Goal: Information Seeking & Learning: Learn about a topic

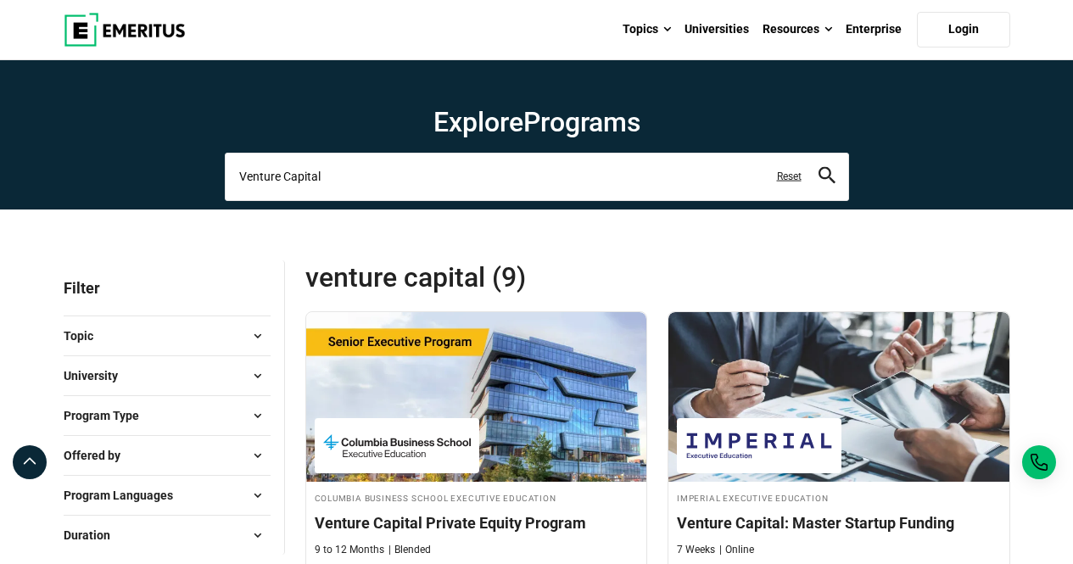
click at [536, 177] on input "Venture Capital" at bounding box center [537, 177] width 624 height 48
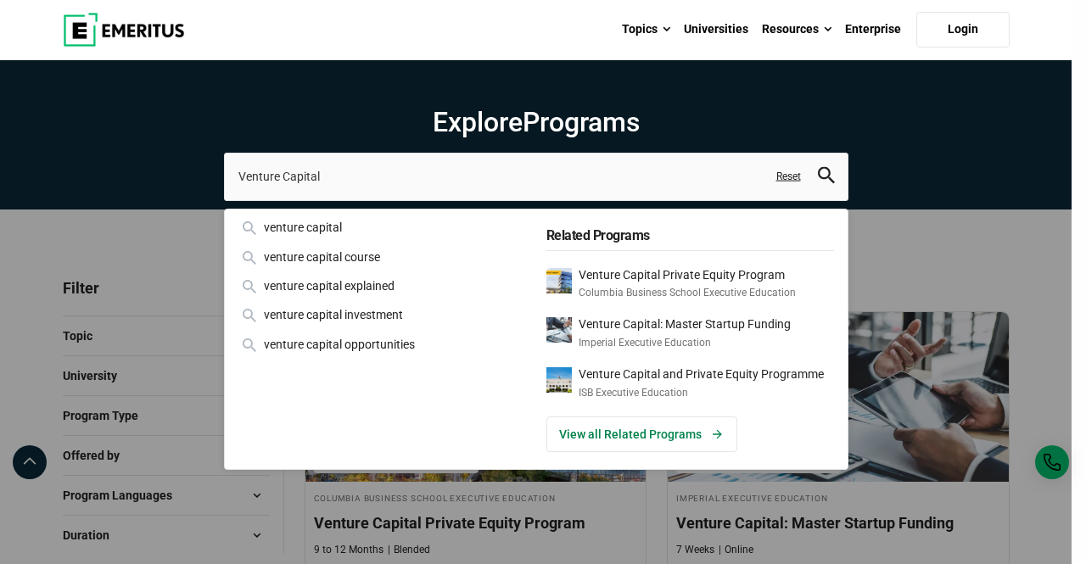
click at [341, 232] on div "venture capital" at bounding box center [382, 227] width 288 height 19
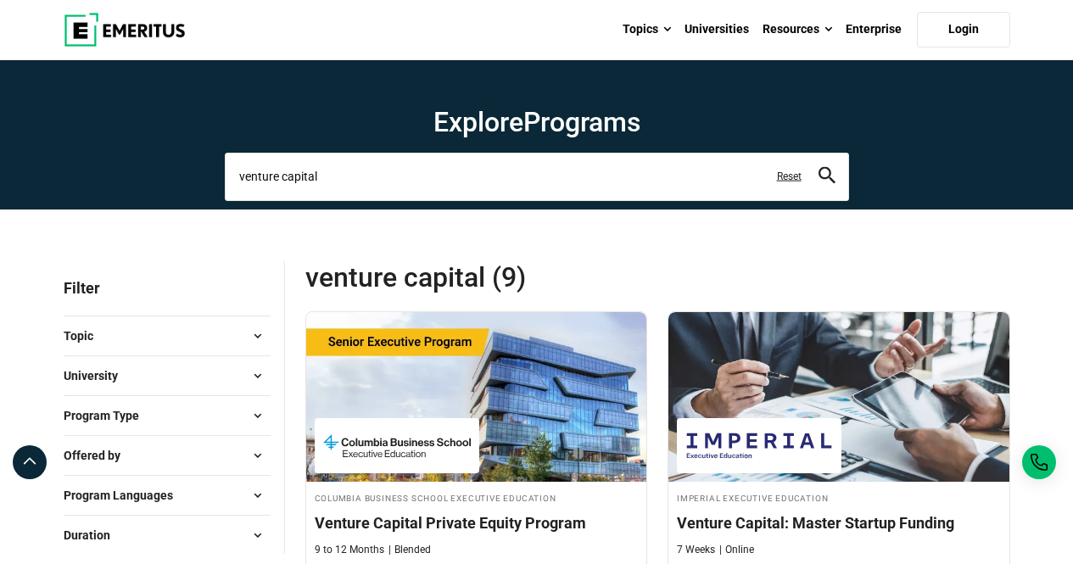
click at [490, 162] on input "venture capital" at bounding box center [537, 177] width 624 height 48
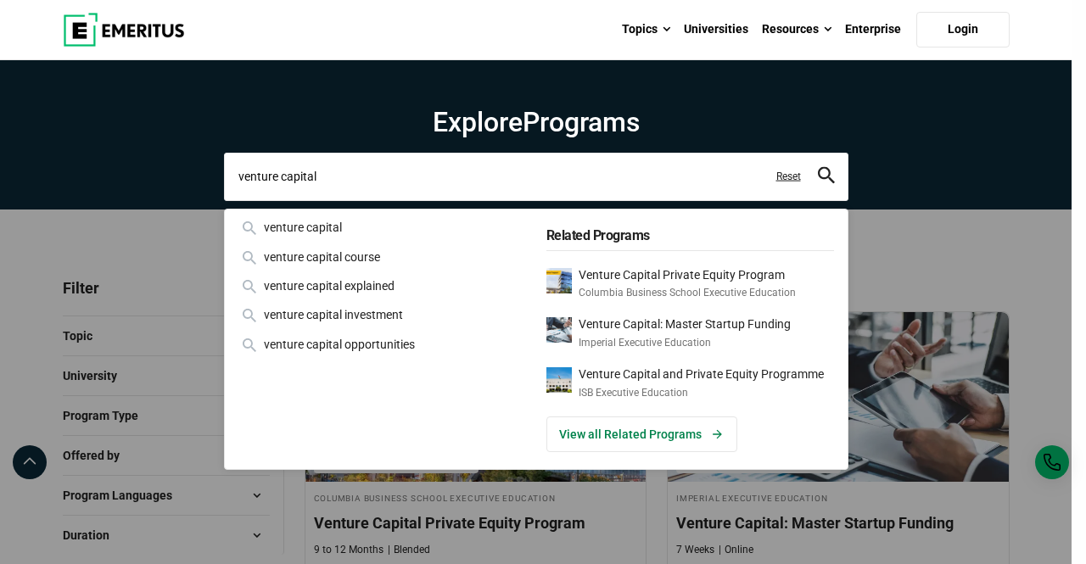
click at [488, 168] on input "venture capital" at bounding box center [536, 177] width 624 height 48
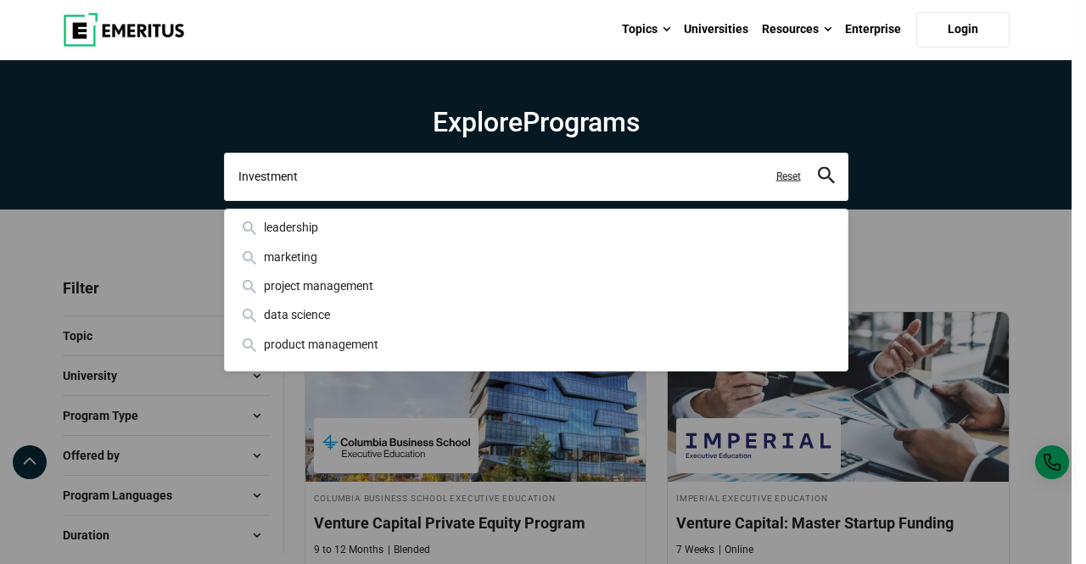
type input "Investment"
click at [818, 167] on button "search" at bounding box center [826, 177] width 17 height 20
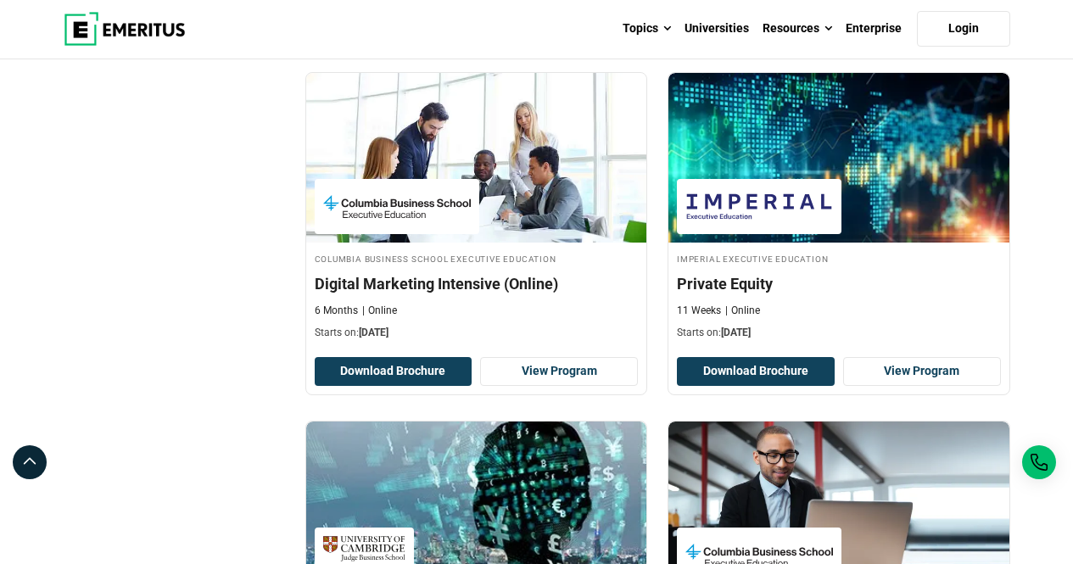
scroll to position [2175, 0]
